Goal: Information Seeking & Learning: Check status

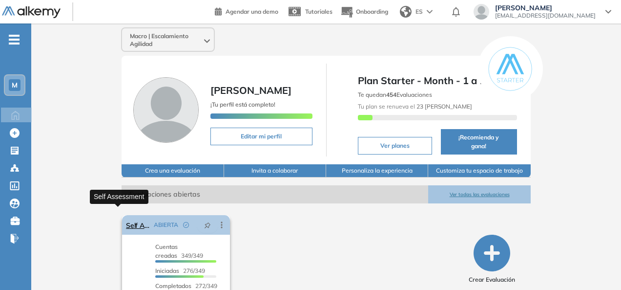
click at [126, 218] on link "Self Assessment" at bounding box center [138, 225] width 24 height 20
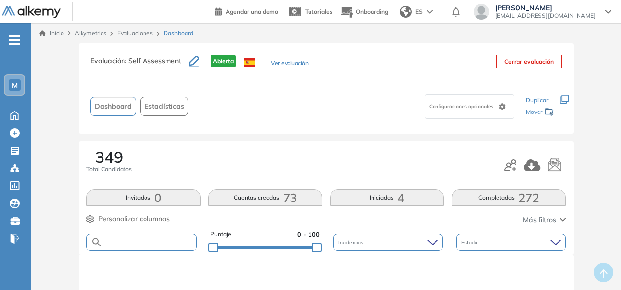
click at [152, 243] on input "text" at bounding box center [149, 241] width 93 height 7
type input "****"
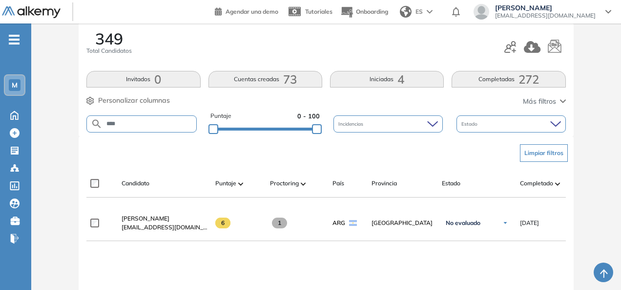
scroll to position [118, 0]
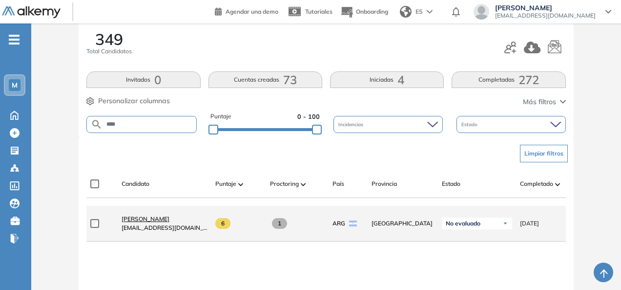
click at [164, 222] on span "[PERSON_NAME]" at bounding box center [146, 218] width 48 height 7
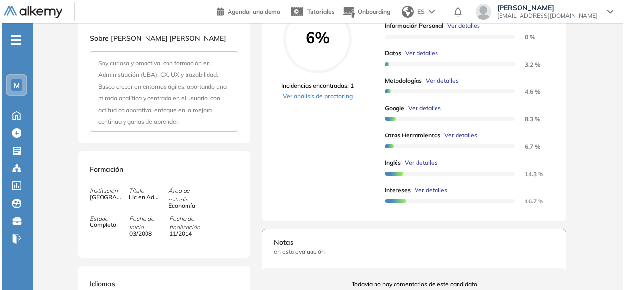
scroll to position [215, 0]
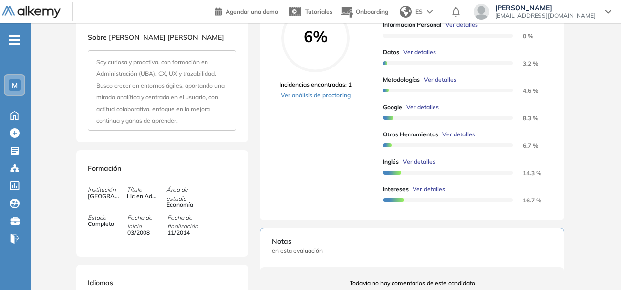
click at [464, 139] on span "Ver detalles" at bounding box center [458, 134] width 33 height 9
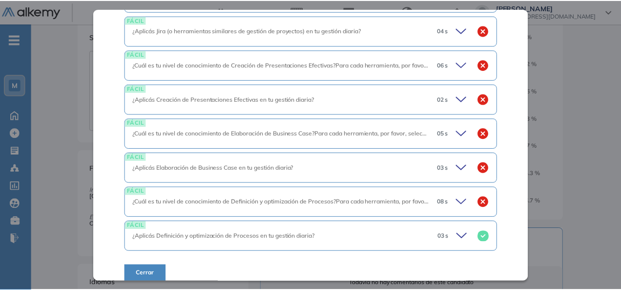
scroll to position [336, 0]
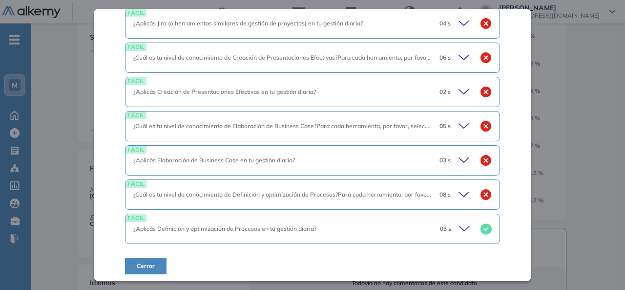
click at [144, 264] on span "Cerrar" at bounding box center [146, 265] width 18 height 9
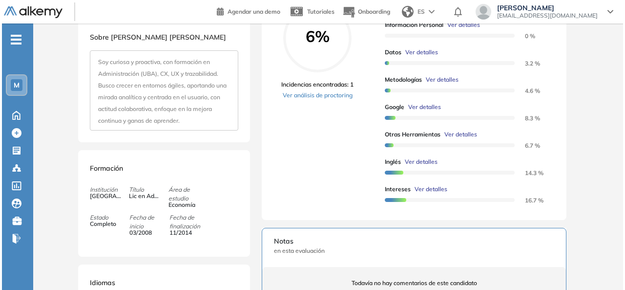
scroll to position [164, 0]
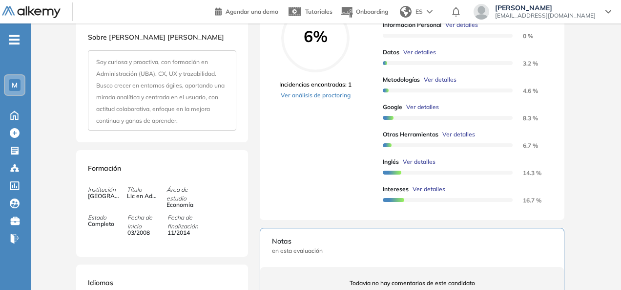
click at [444, 84] on span "Ver detalles" at bounding box center [440, 79] width 33 height 9
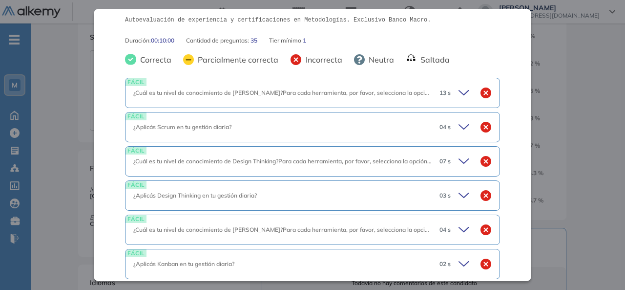
scroll to position [335, 0]
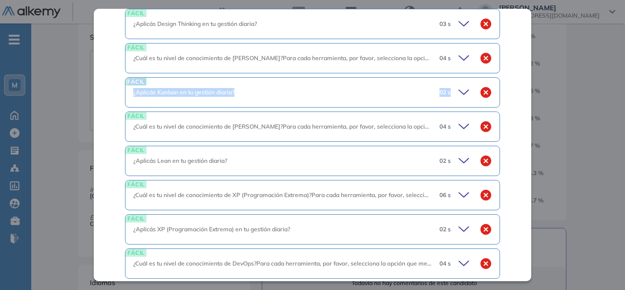
drag, startPoint x: 523, startPoint y: 90, endPoint x: 527, endPoint y: 63, distance: 27.6
click at [527, 63] on div "Metodologías Básico Idiomas Objetivos Metodologías Certificaciones Experiencia …" at bounding box center [312, 144] width 437 height 271
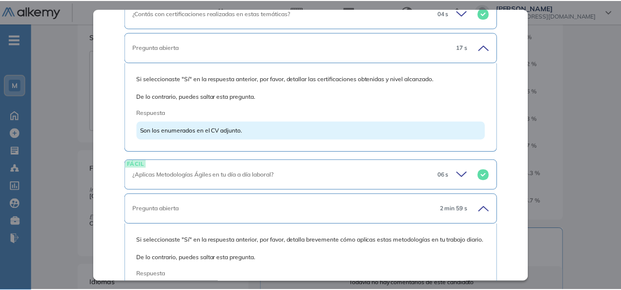
scroll to position [1600, 0]
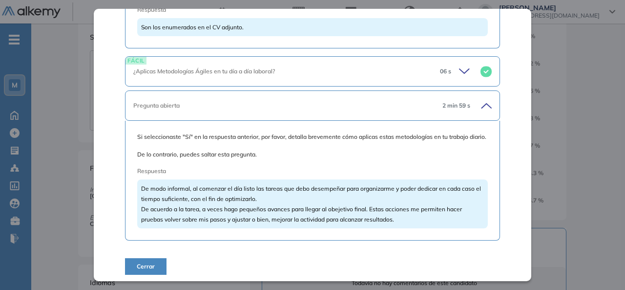
click at [139, 267] on span "Cerrar" at bounding box center [146, 266] width 18 height 9
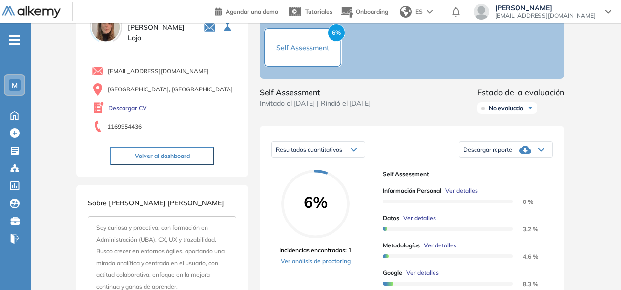
scroll to position [12, 0]
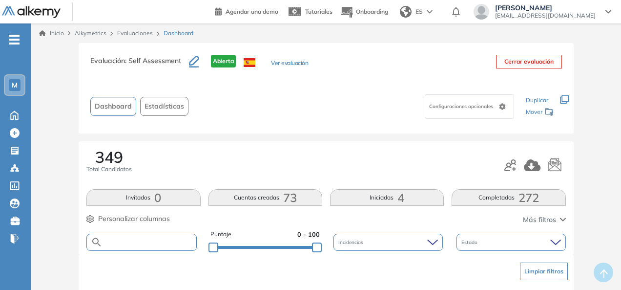
click at [130, 240] on input "text" at bounding box center [149, 241] width 93 height 7
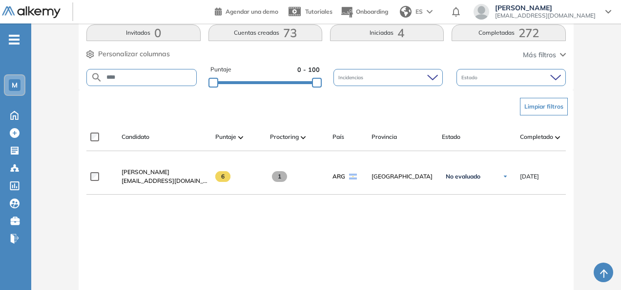
scroll to position [160, 0]
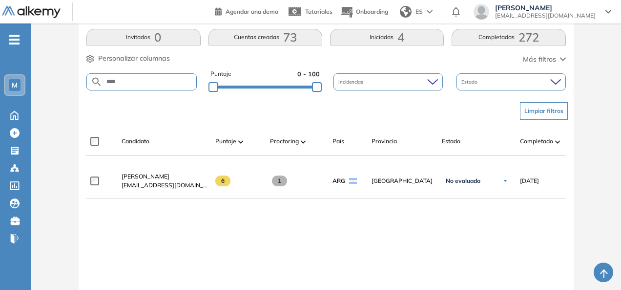
type input "****"
